Goal: Contribute content: Contribute content

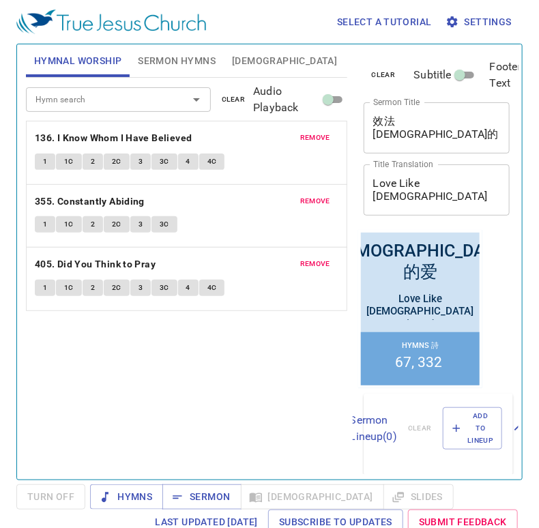
click at [231, 97] on span "clear" at bounding box center [234, 100] width 24 height 12
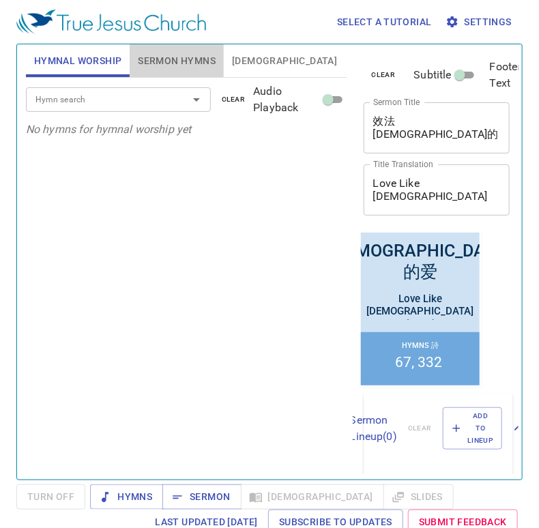
click at [177, 48] on button "Sermon Hymns" at bounding box center [177, 60] width 94 height 33
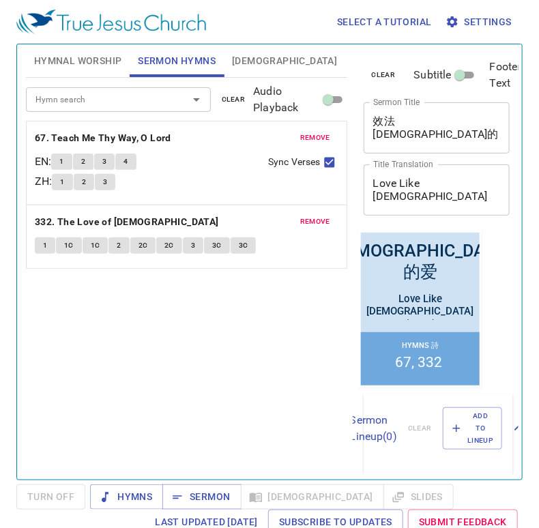
click at [224, 95] on span "clear" at bounding box center [234, 100] width 24 height 12
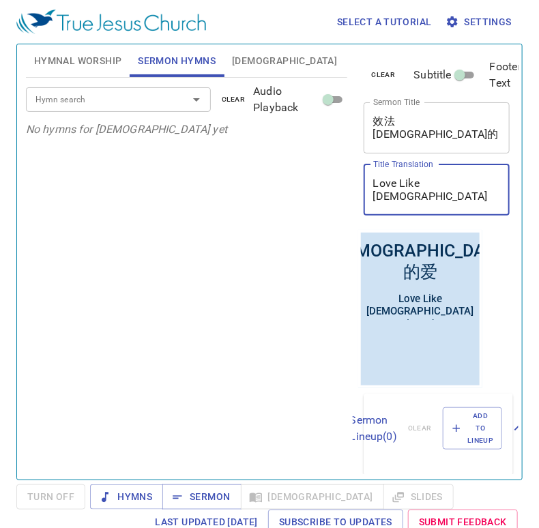
click at [416, 190] on textarea "Love Like Jesus Loved" at bounding box center [437, 190] width 128 height 26
paste textarea "Don’t Follow Your Heart"
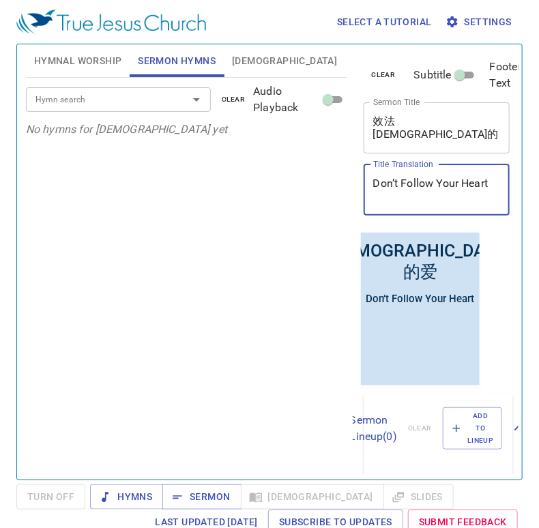
type textarea "Don’t Follow Your Heart"
click at [415, 118] on textarea "效法耶稣的爱" at bounding box center [437, 128] width 128 height 26
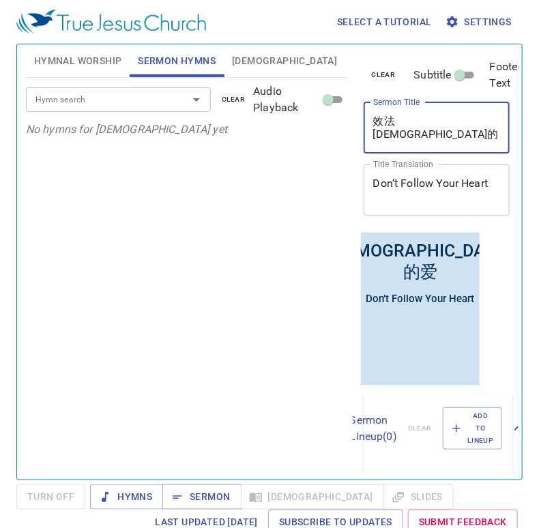
click at [415, 118] on textarea "效法耶稣的爱" at bounding box center [437, 128] width 128 height 26
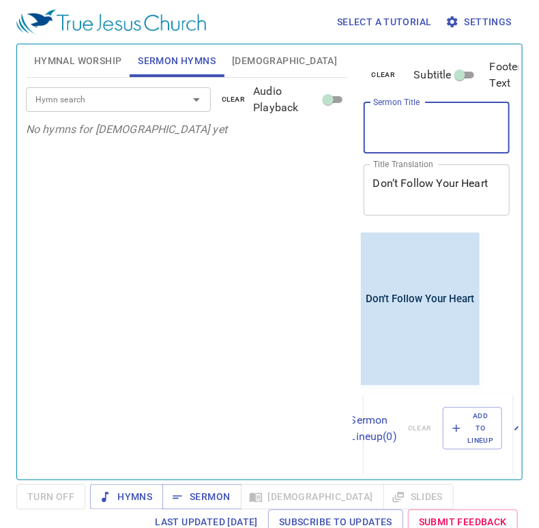
click at [315, 263] on div "Hymn search Hymn search clear Audio Playback No hymns for sermon yet" at bounding box center [187, 273] width 322 height 390
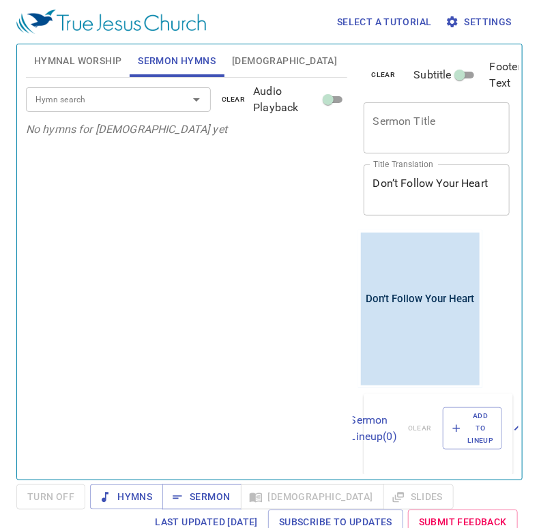
click at [136, 99] on input "Hymn search" at bounding box center [98, 99] width 137 height 16
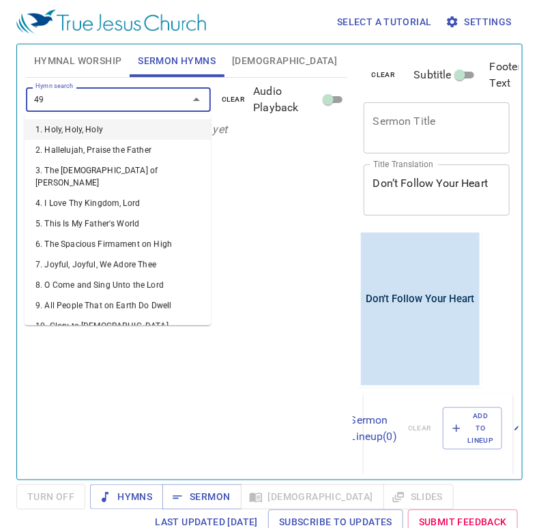
type input "493"
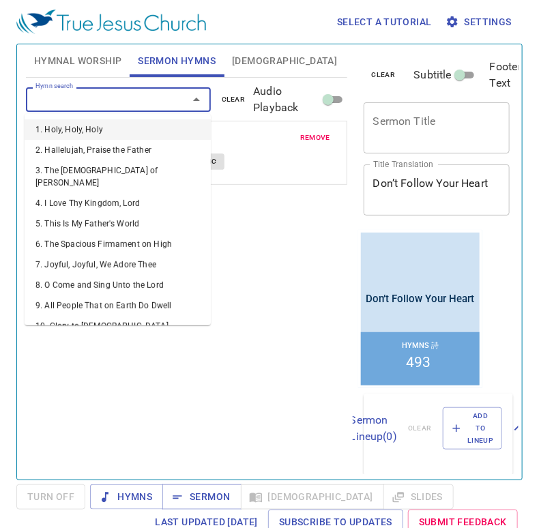
click at [149, 98] on input "Hymn search" at bounding box center [98, 99] width 137 height 16
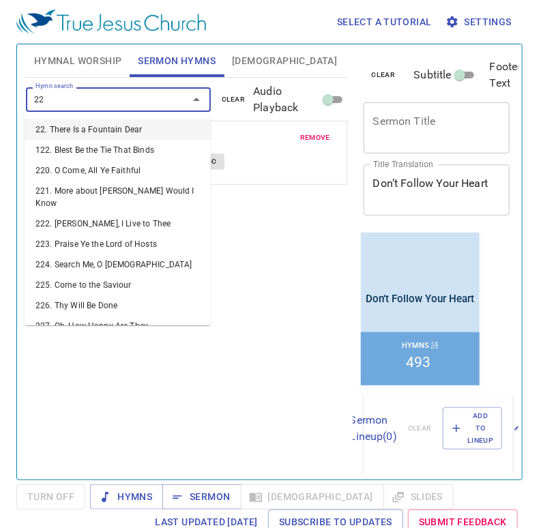
type input "224"
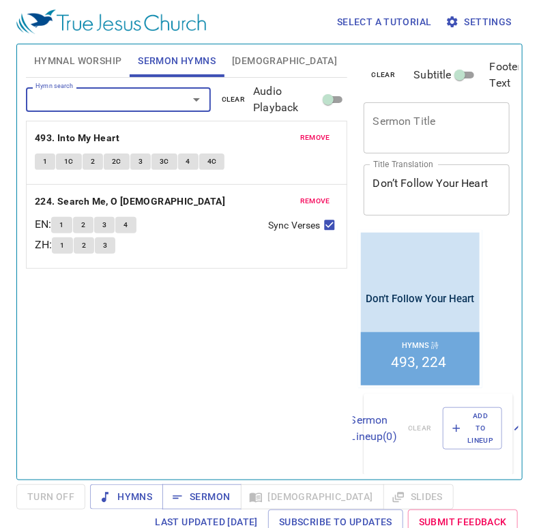
click at [98, 56] on span "Hymnal Worship" at bounding box center [78, 61] width 88 height 17
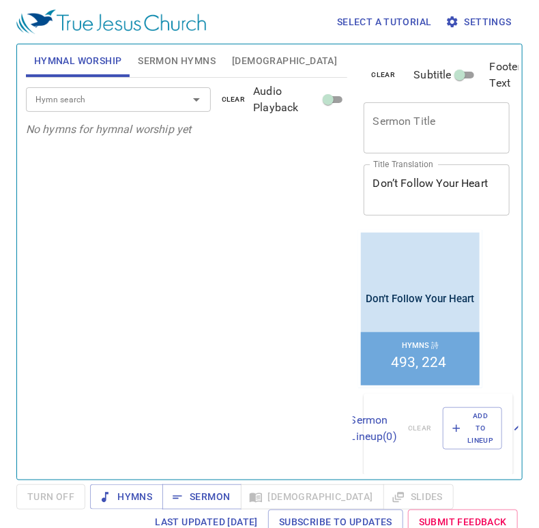
click at [156, 101] on input "Hymn search" at bounding box center [98, 99] width 137 height 16
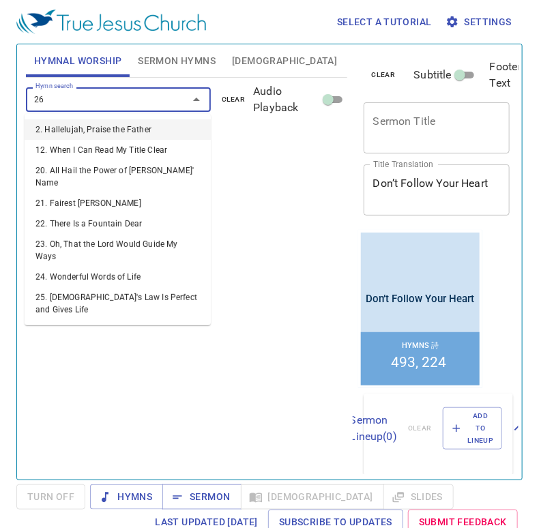
type input "264"
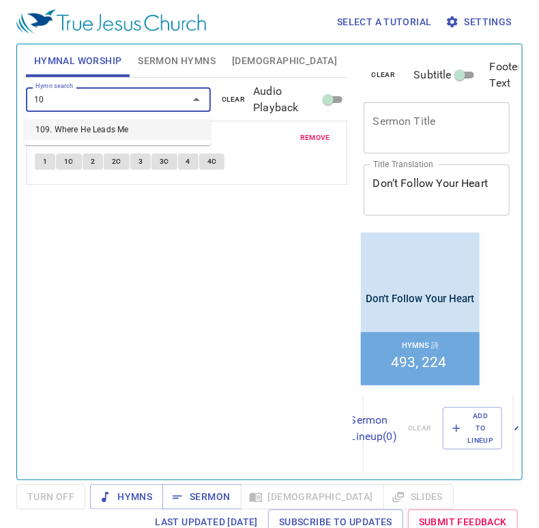
type input "109"
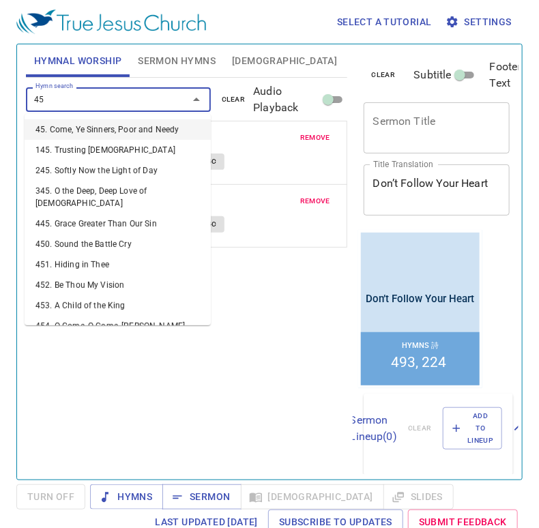
type input "452"
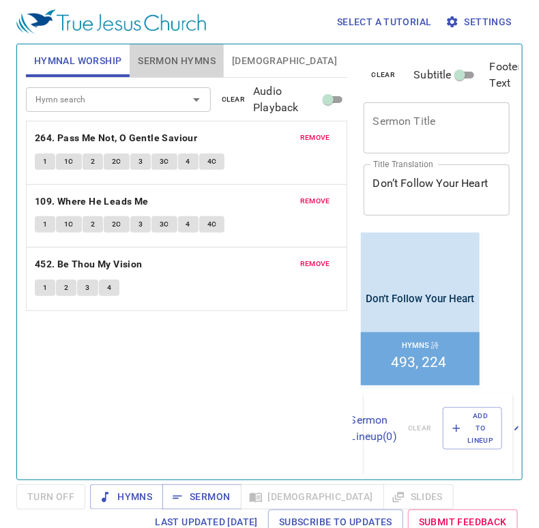
click at [173, 53] on span "Sermon Hymns" at bounding box center [177, 61] width 78 height 17
click at [444, 120] on textarea "Sermon Title" at bounding box center [437, 128] width 128 height 26
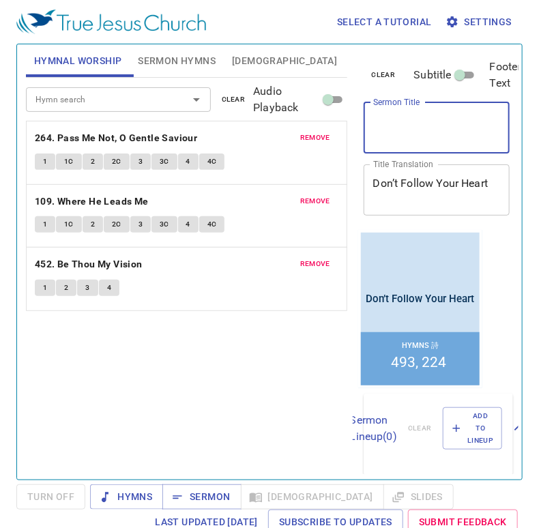
paste textarea "不要跟隨你的心"
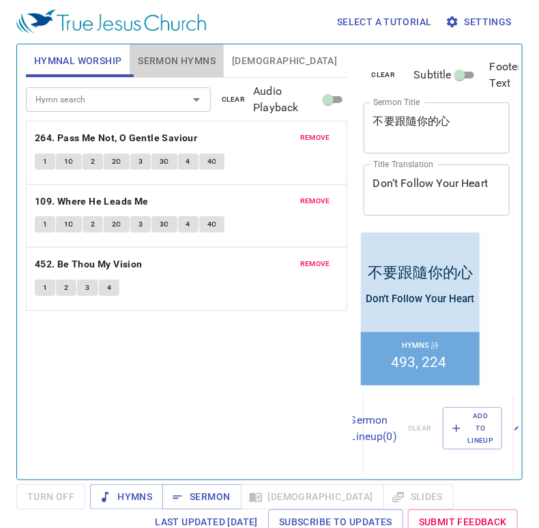
click at [179, 58] on span "Sermon Hymns" at bounding box center [177, 61] width 78 height 17
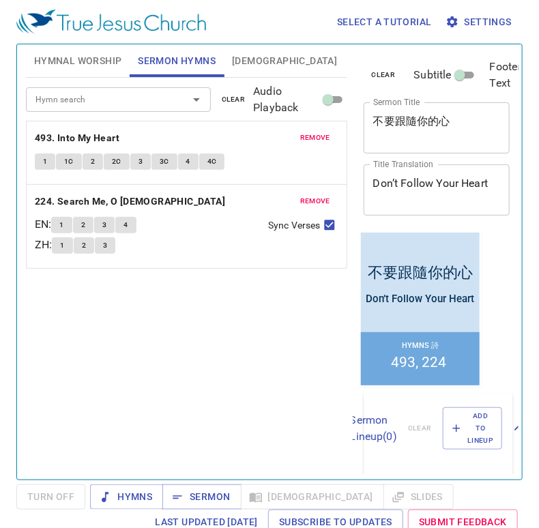
click at [438, 187] on textarea "Don’t Follow Your Heart" at bounding box center [437, 190] width 128 height 26
click at [376, 124] on textarea "不要跟隨你的心" at bounding box center [437, 128] width 128 height 26
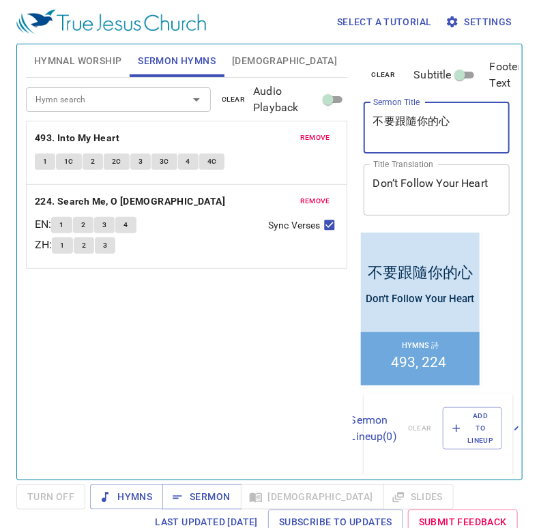
paste textarea "Don’t Follow Your Heart"
drag, startPoint x: 451, startPoint y: 133, endPoint x: 371, endPoint y: 137, distance: 80.0
click at [371, 137] on div "Don’t Follow Your Heart不要跟隨你的心 x Sermon Title" at bounding box center [437, 127] width 147 height 51
type textarea "Don’t Follow Your Heart不要跟隨你的心"
click at [482, 205] on div "Don’t Follow Your Heart x Title Translation" at bounding box center [437, 190] width 147 height 51
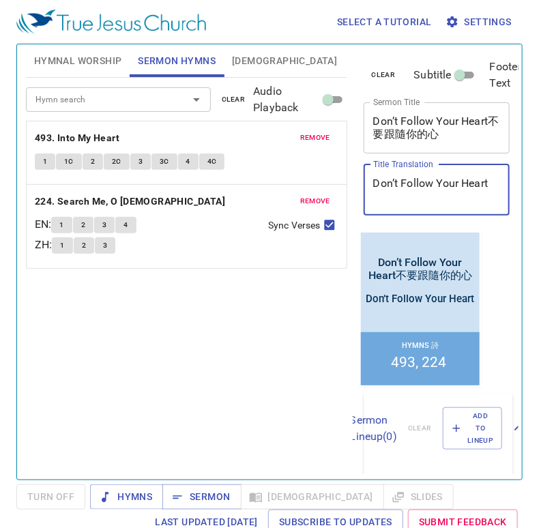
click at [482, 205] on div "Don’t Follow Your Heart x Title Translation" at bounding box center [437, 190] width 147 height 51
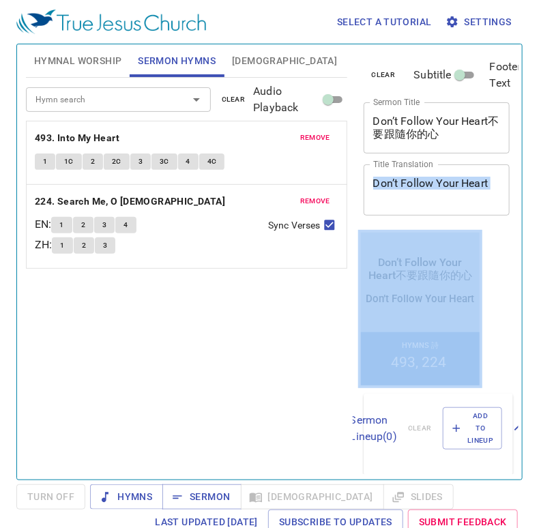
click at [482, 205] on div "Don’t Follow Your Heart x Title Translation" at bounding box center [437, 190] width 147 height 51
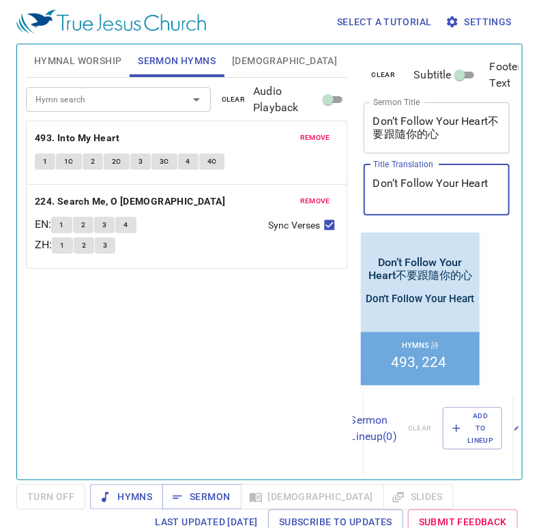
paste textarea "不要跟隨你的心"
type textarea "不要跟隨你的心"
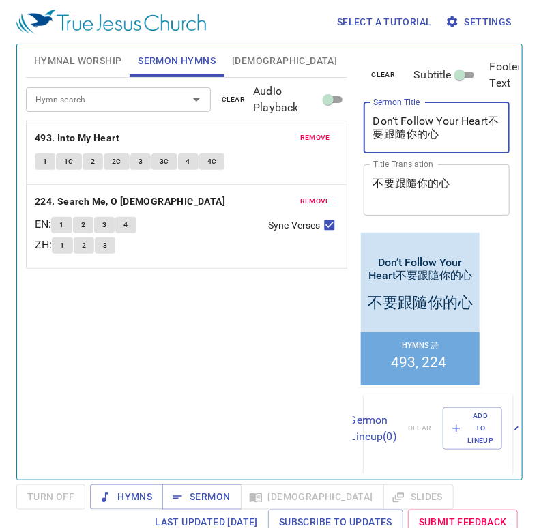
drag, startPoint x: 459, startPoint y: 132, endPoint x: 364, endPoint y: 135, distance: 95.6
click at [364, 135] on div "Don’t Follow Your Heart不要跟隨你的心 x Sermon Title" at bounding box center [437, 127] width 147 height 51
type textarea "Don’t Follow Your Heart"
click at [320, 392] on div "Hymn search Hymn search clear Audio Playback remove 493. Into My Heart 1 1C 2 2…" at bounding box center [187, 273] width 322 height 390
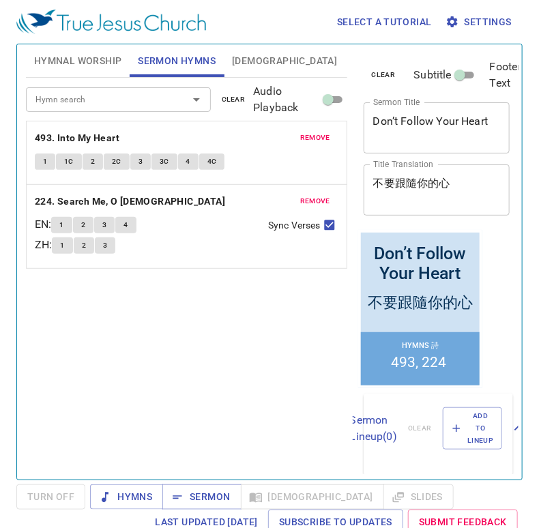
click at [104, 57] on span "Hymnal Worship" at bounding box center [78, 61] width 88 height 17
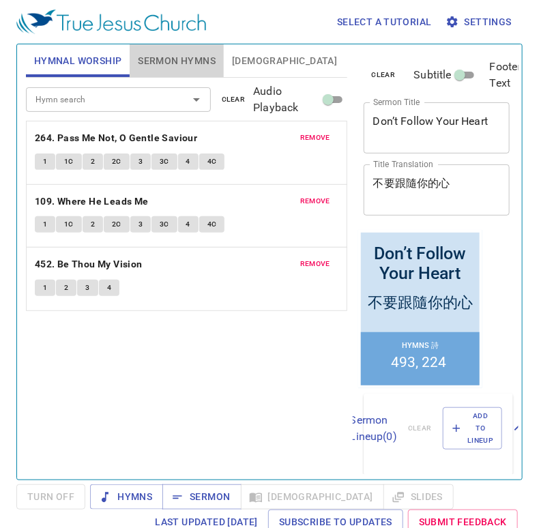
click at [203, 66] on span "Sermon Hymns" at bounding box center [177, 61] width 78 height 17
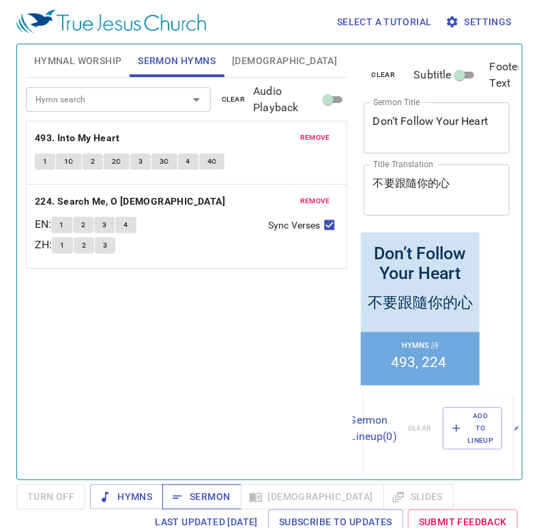
click at [202, 496] on span "Sermon" at bounding box center [201, 497] width 57 height 17
click at [45, 58] on span "Hymnal Worship" at bounding box center [78, 61] width 88 height 17
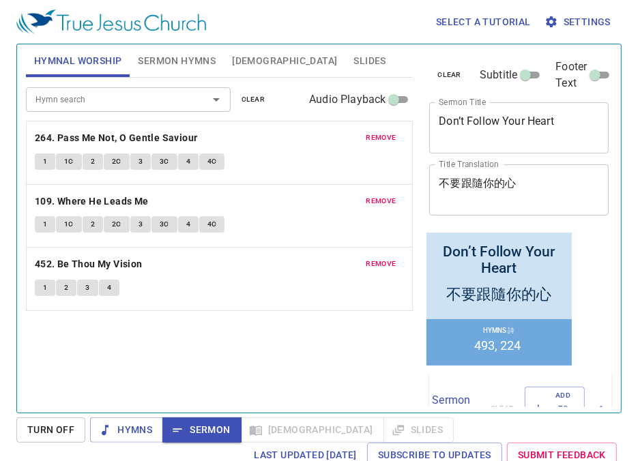
click at [52, 55] on span "Hymnal Worship" at bounding box center [78, 61] width 88 height 17
click at [130, 427] on span "Hymns" at bounding box center [126, 430] width 51 height 17
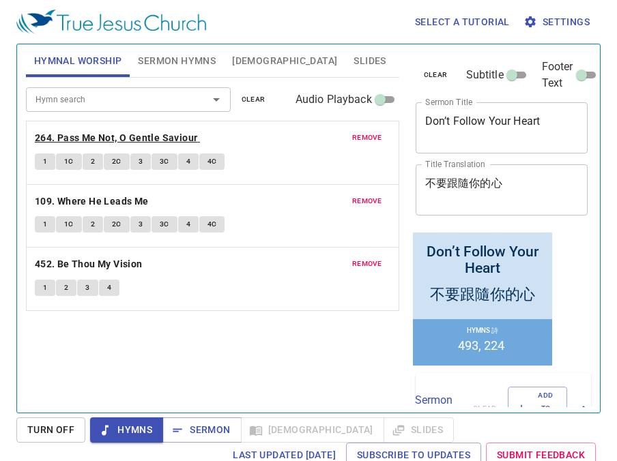
click at [174, 137] on b "264. Pass Me Not, O Gentle Saviour" at bounding box center [116, 138] width 163 height 17
click at [187, 140] on b "264. Pass Me Not, O Gentle Saviour" at bounding box center [116, 138] width 163 height 17
click at [47, 165] on button "1" at bounding box center [45, 162] width 20 height 16
click at [62, 158] on button "1C" at bounding box center [69, 162] width 26 height 16
click at [91, 165] on span "2" at bounding box center [93, 162] width 4 height 12
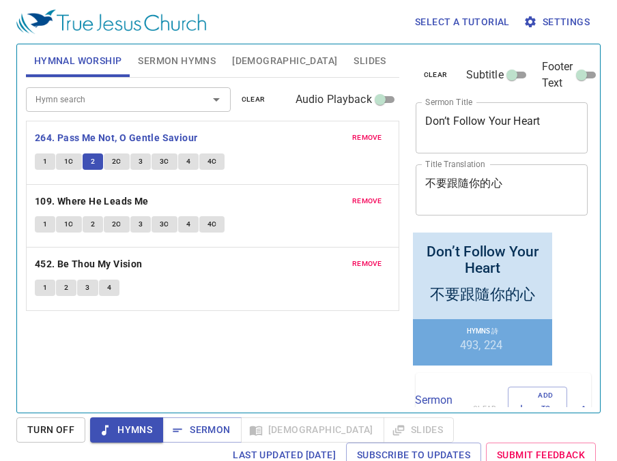
click at [115, 161] on span "2C" at bounding box center [117, 162] width 10 height 12
click at [137, 163] on button "3" at bounding box center [140, 162] width 20 height 16
click at [163, 159] on span "3C" at bounding box center [165, 162] width 10 height 12
click at [190, 160] on button "4" at bounding box center [188, 162] width 20 height 16
click at [209, 158] on span "4C" at bounding box center [213, 162] width 10 height 12
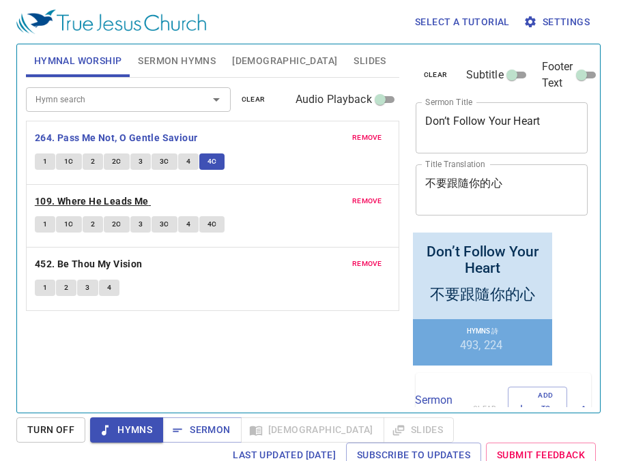
click at [76, 195] on b "109. Where He Leads Me" at bounding box center [92, 201] width 114 height 17
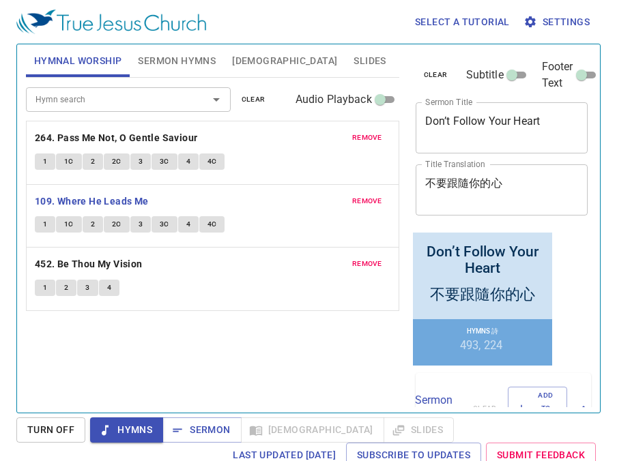
click at [49, 222] on button "1" at bounding box center [45, 224] width 20 height 16
click at [68, 227] on span "1C" at bounding box center [69, 224] width 10 height 12
click at [91, 224] on span "2" at bounding box center [93, 224] width 4 height 12
click at [115, 226] on span "2C" at bounding box center [117, 224] width 10 height 12
click at [136, 224] on button "3" at bounding box center [140, 224] width 20 height 16
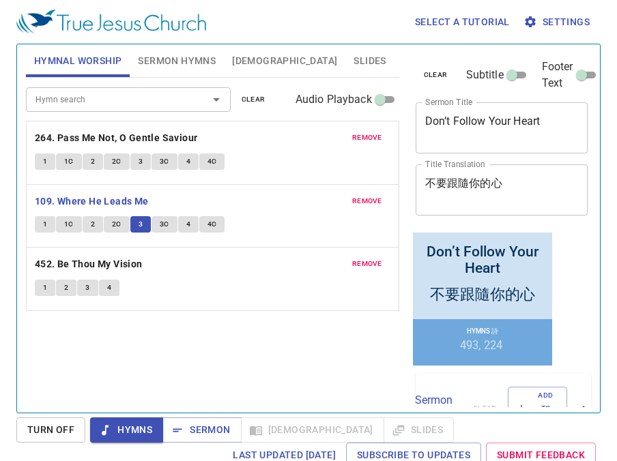
click at [162, 229] on span "3C" at bounding box center [165, 224] width 10 height 12
click at [139, 227] on span "3" at bounding box center [141, 224] width 4 height 12
click at [160, 226] on span "3C" at bounding box center [165, 224] width 10 height 12
click at [189, 225] on button "4" at bounding box center [188, 224] width 20 height 16
click at [214, 227] on span "4C" at bounding box center [213, 224] width 10 height 12
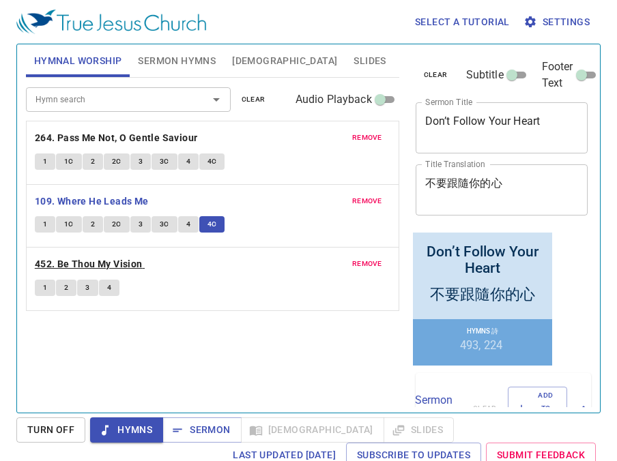
click at [139, 259] on b "452. Be Thou My Vision" at bounding box center [89, 264] width 108 height 17
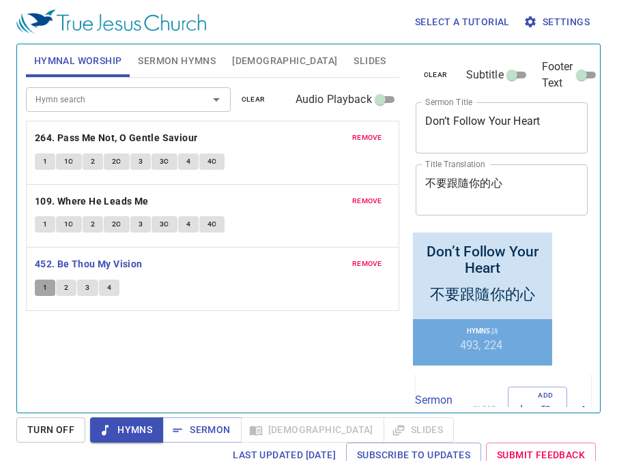
click at [46, 286] on span "1" at bounding box center [45, 288] width 4 height 12
click at [65, 288] on span "2" at bounding box center [66, 288] width 4 height 12
click at [85, 289] on span "3" at bounding box center [87, 288] width 4 height 12
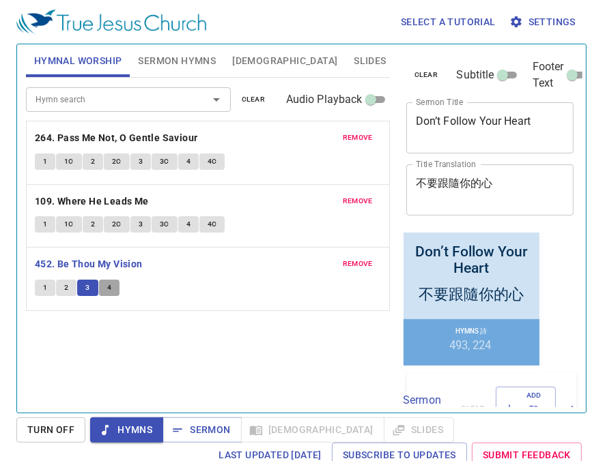
click at [110, 287] on span "4" at bounding box center [109, 288] width 4 height 12
click at [198, 433] on span "Sermon" at bounding box center [201, 430] width 57 height 17
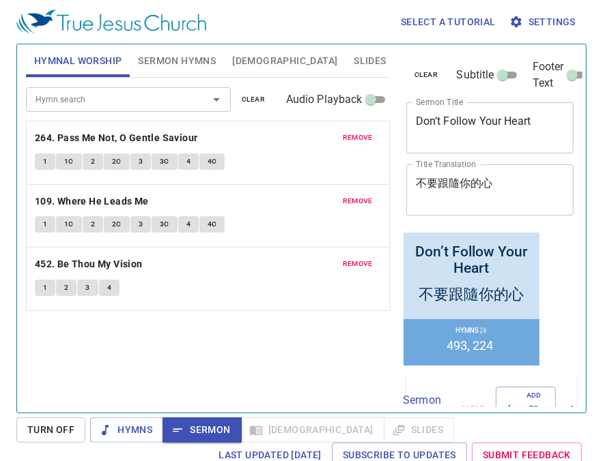
click at [170, 61] on span "Sermon Hymns" at bounding box center [177, 61] width 78 height 17
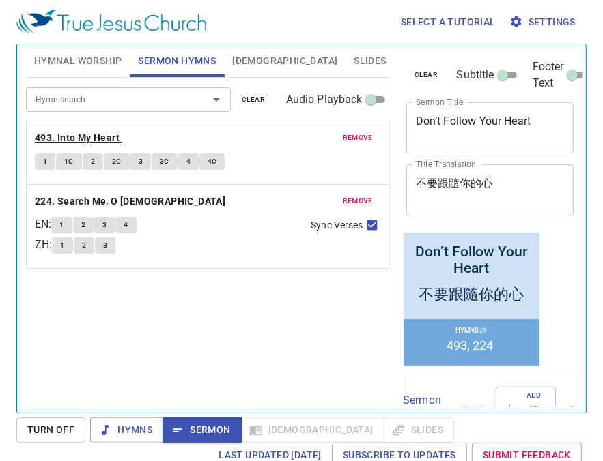
click at [77, 137] on b "493. Into My Heart" at bounding box center [77, 138] width 85 height 17
click at [43, 157] on span "1" at bounding box center [45, 162] width 4 height 12
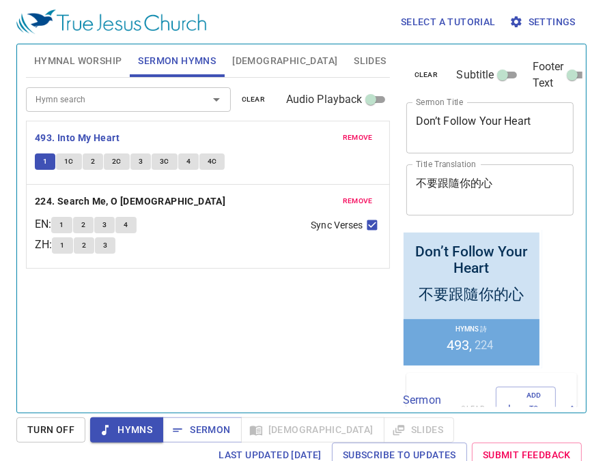
click at [67, 162] on span "1C" at bounding box center [69, 162] width 10 height 12
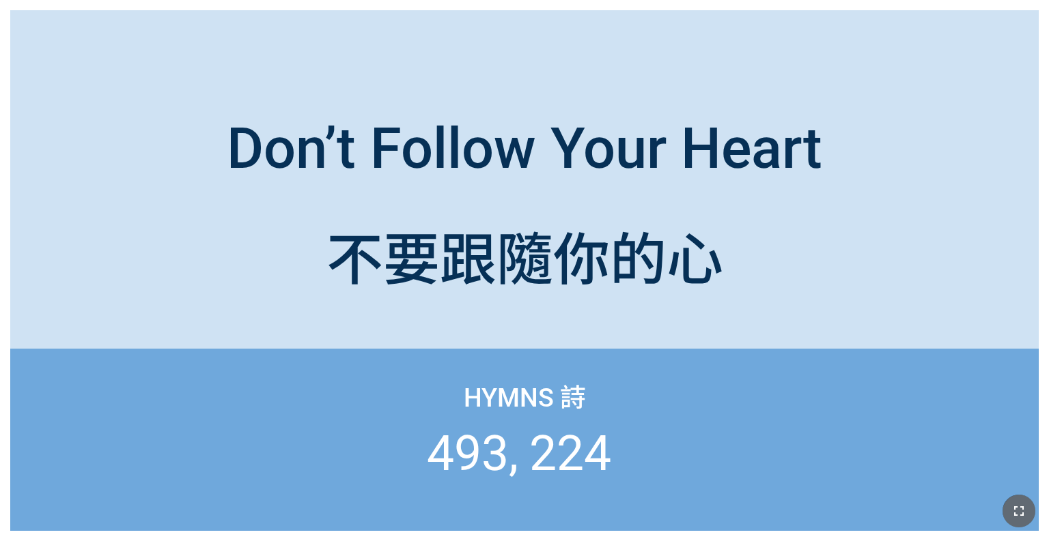
click at [1022, 508] on icon "button" at bounding box center [1019, 512] width 10 height 10
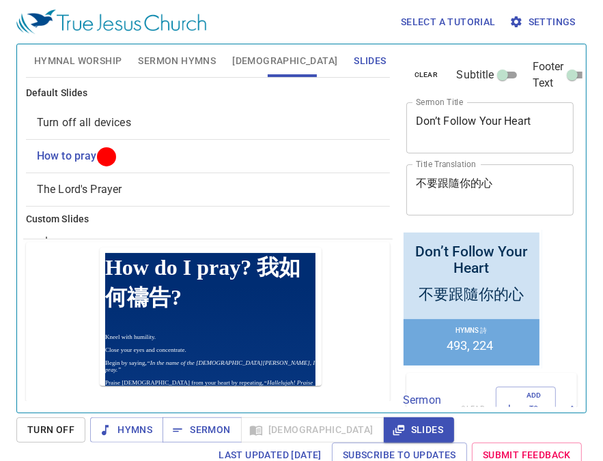
scroll to position [35, 0]
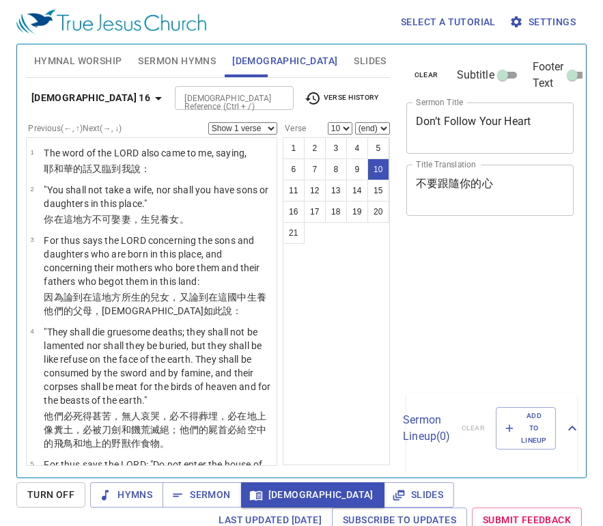
select select "10"
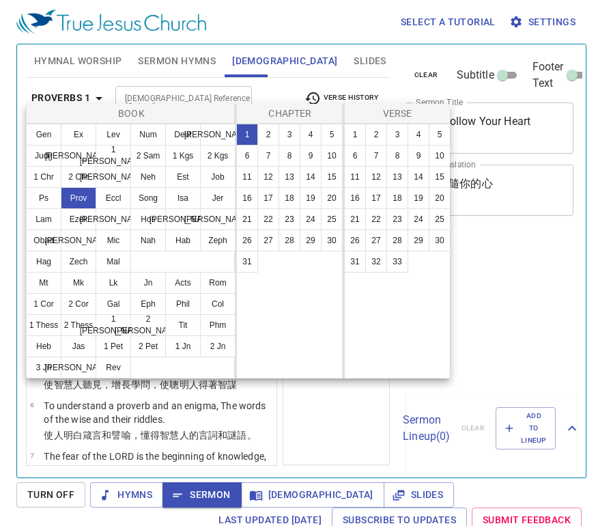
select select "5"
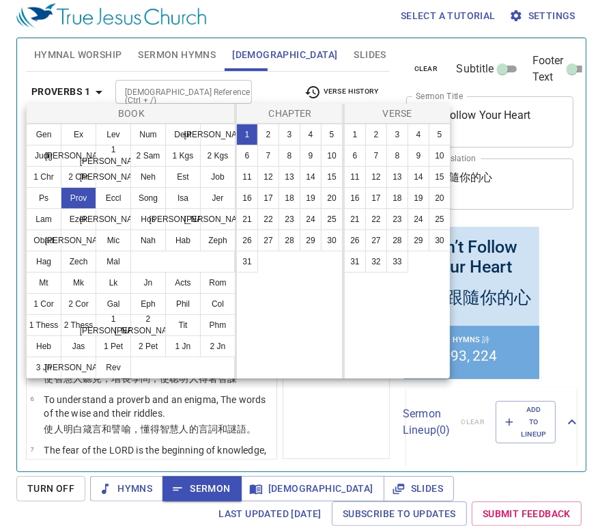
scroll to position [6, 0]
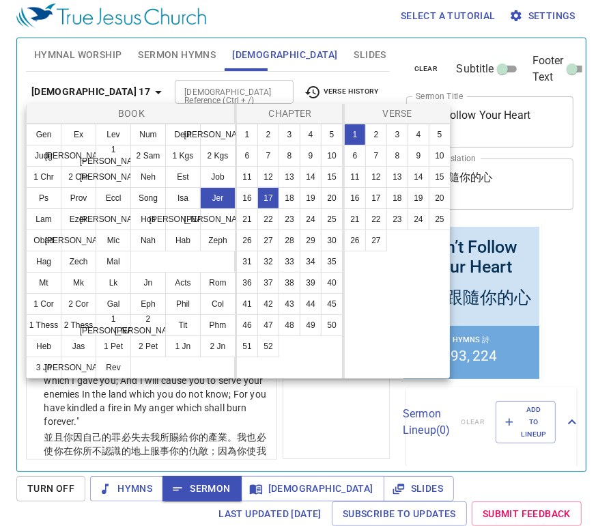
scroll to position [6, 0]
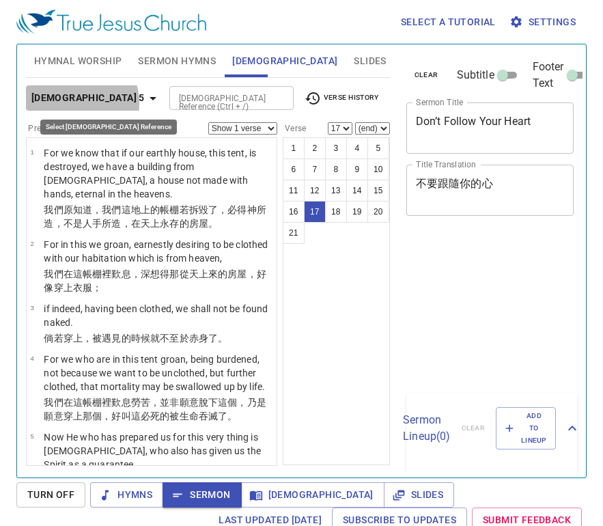
select select "17"
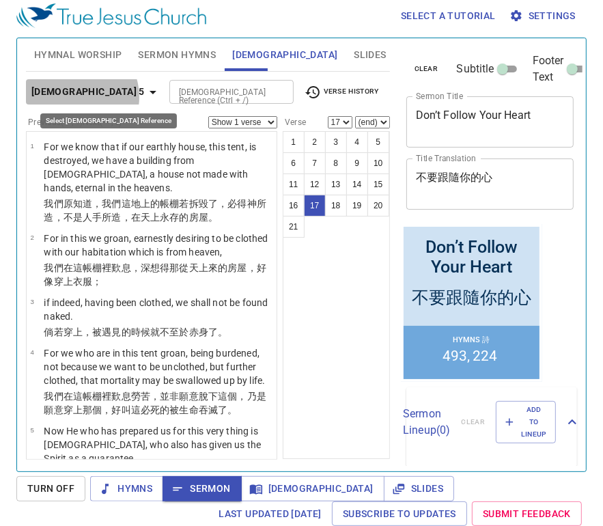
click at [73, 96] on b "2 Corinthians 5" at bounding box center [87, 91] width 113 height 17
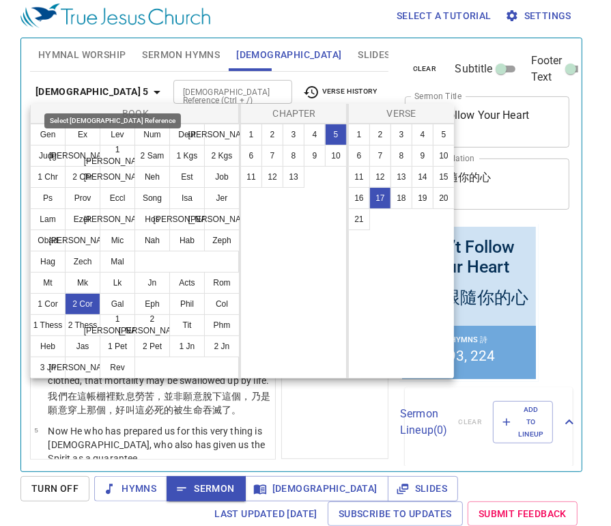
scroll to position [1158, 0]
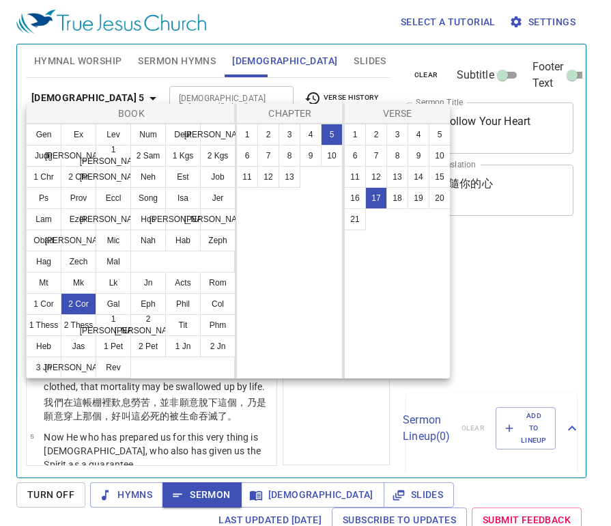
select select "17"
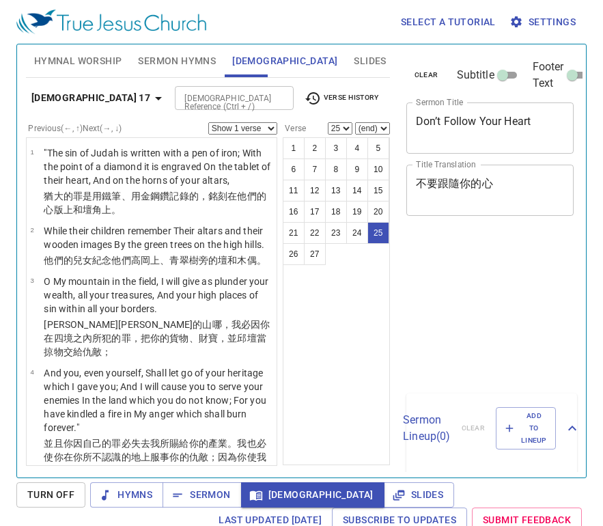
select select "25"
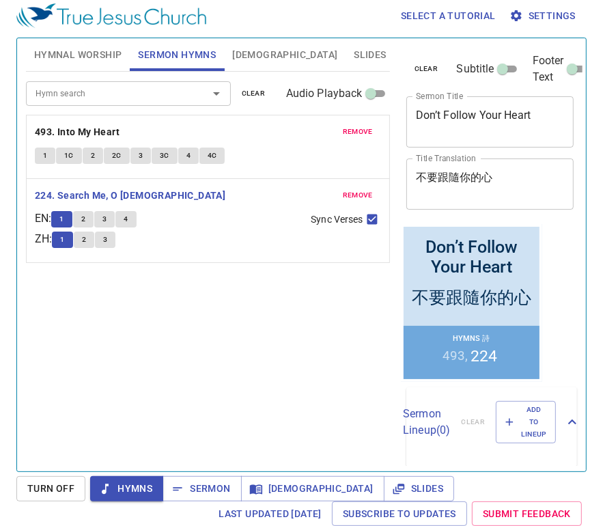
scroll to position [6, 0]
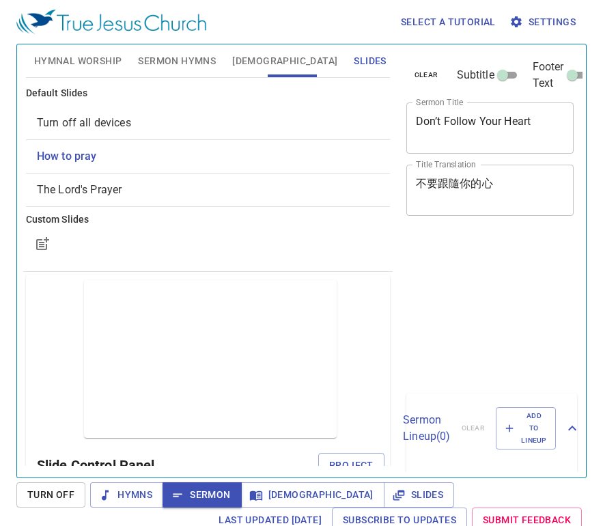
scroll to position [6, 0]
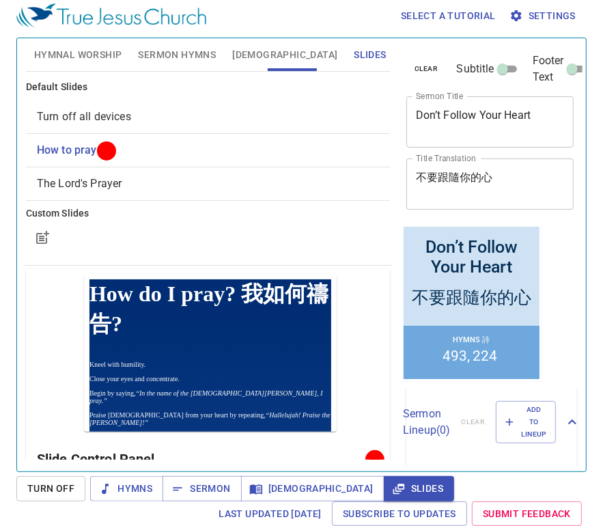
scroll to position [35, 0]
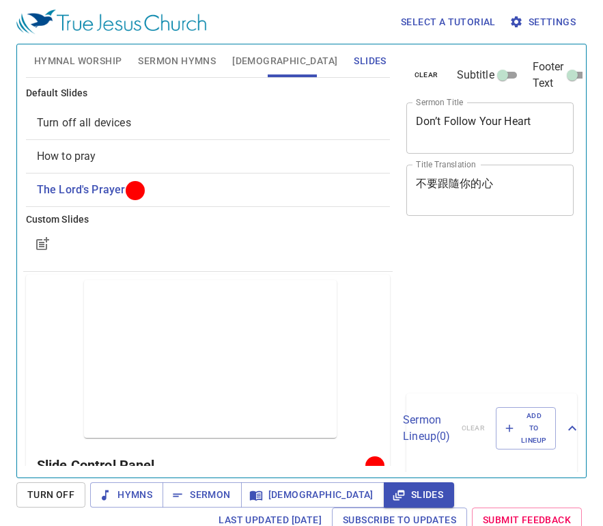
scroll to position [6, 0]
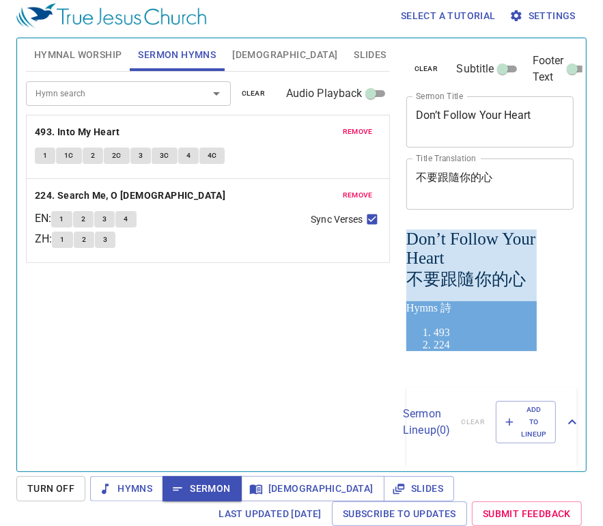
scroll to position [6, 0]
